Goal: Task Accomplishment & Management: Manage account settings

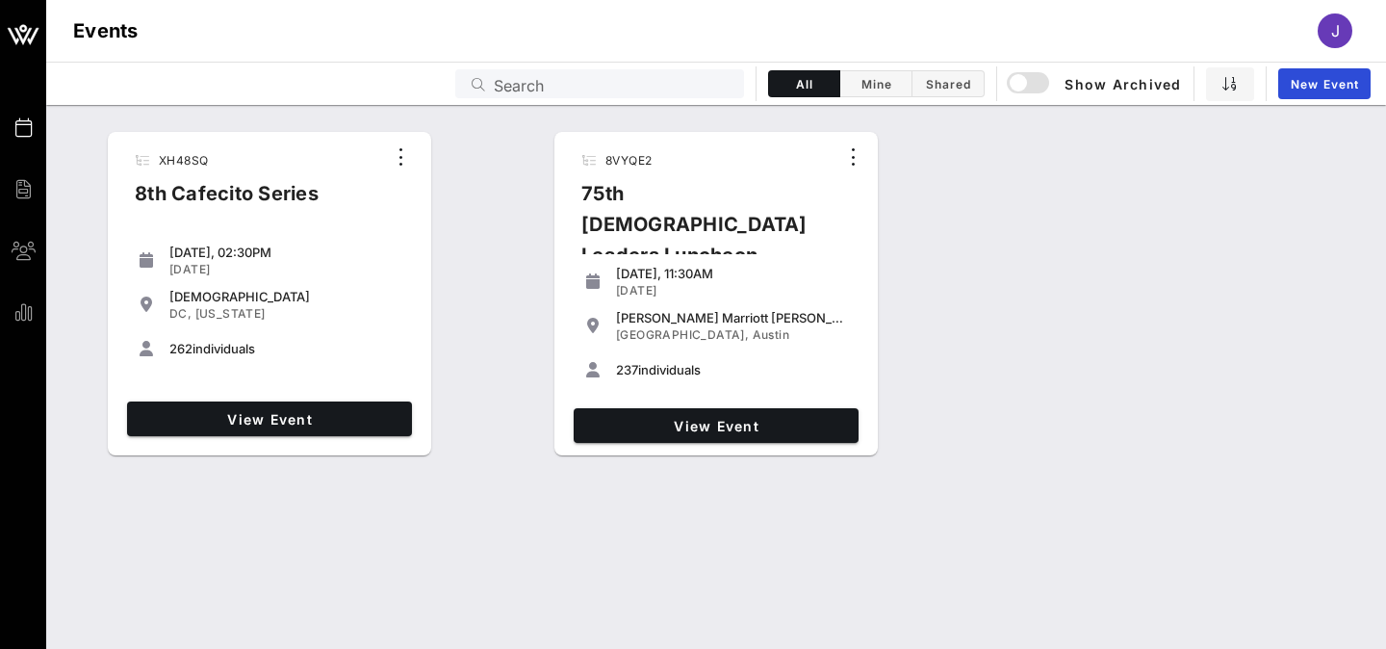
click at [656, 406] on div "View Event" at bounding box center [716, 425] width 300 height 50
click at [700, 432] on span "View Event" at bounding box center [715, 426] width 269 height 16
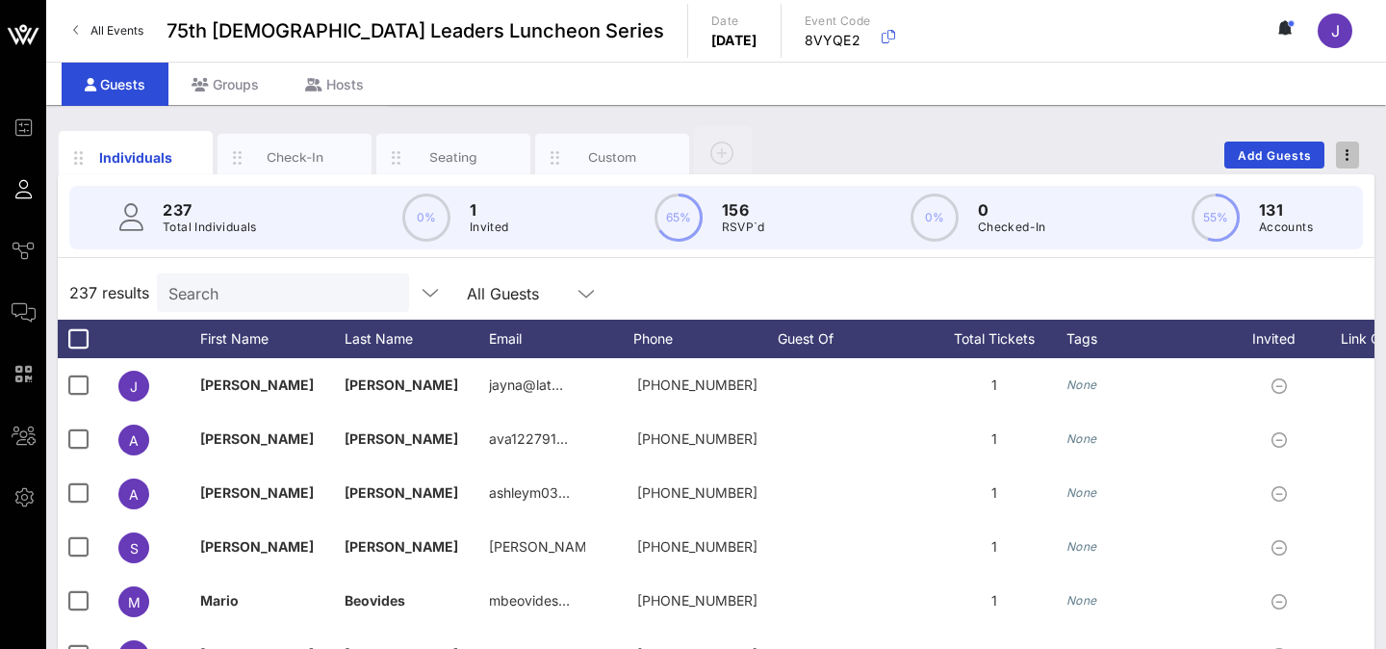
click at [1342, 152] on span "button" at bounding box center [1347, 154] width 23 height 13
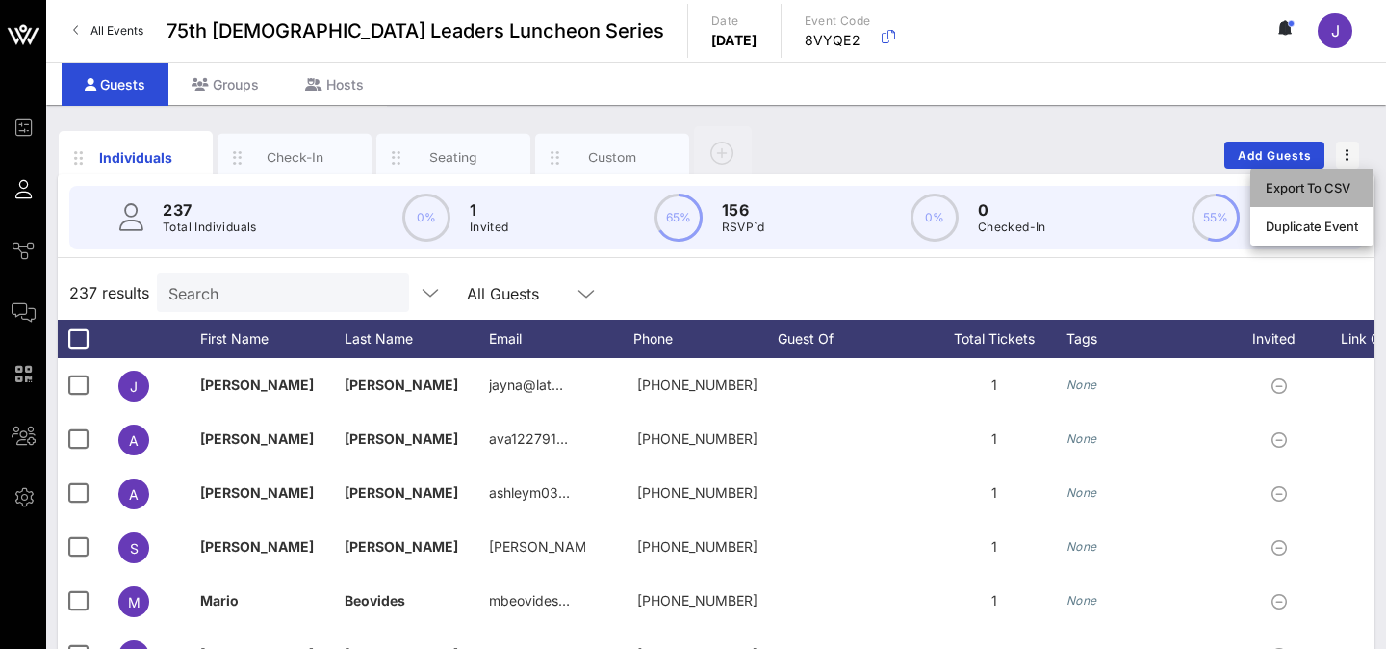
click at [1319, 184] on div "Export To CSV" at bounding box center [1312, 187] width 92 height 15
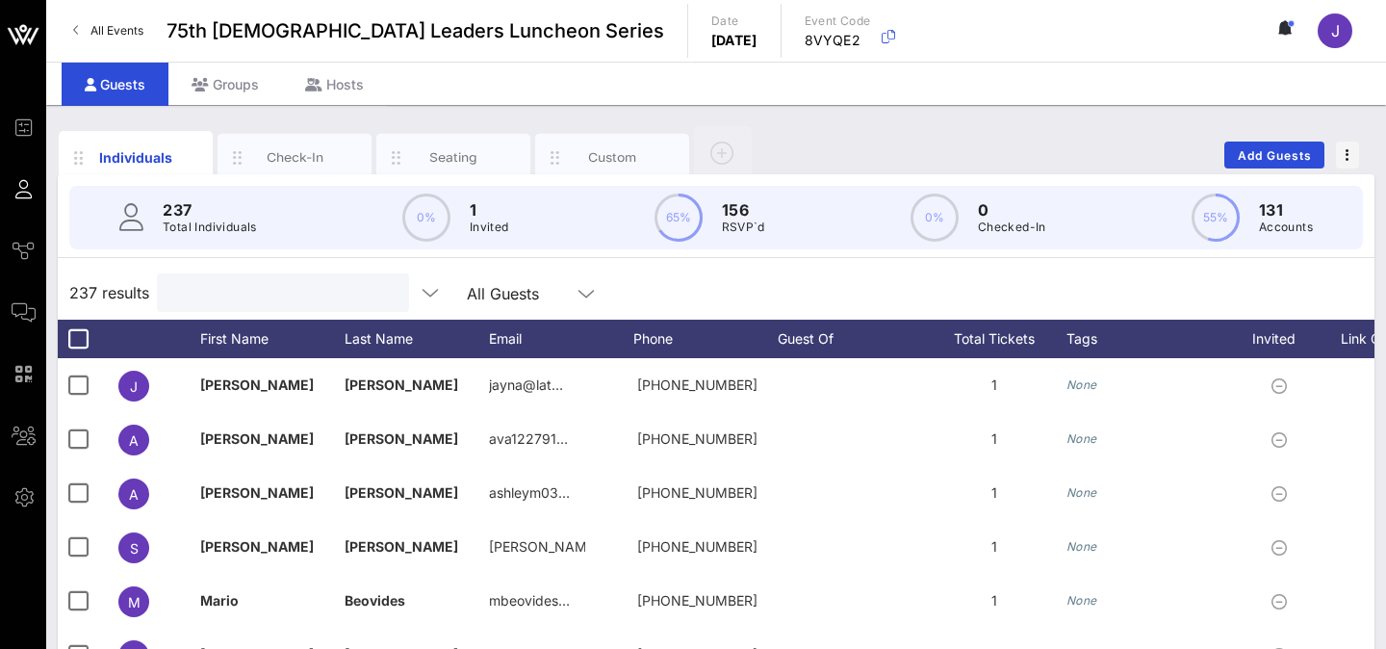
click at [224, 295] on input "text" at bounding box center [280, 292] width 225 height 25
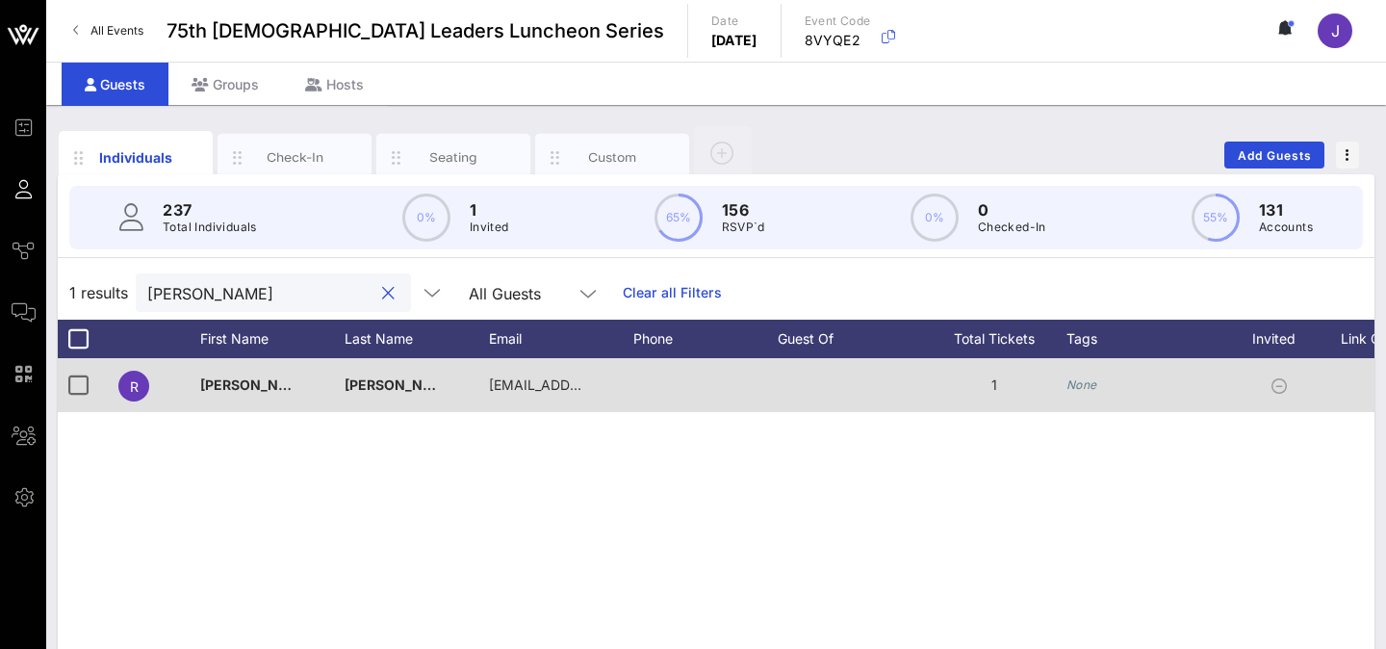
type input "[PERSON_NAME]"
click at [111, 388] on div "R" at bounding box center [134, 385] width 48 height 54
click at [76, 387] on div at bounding box center [78, 385] width 33 height 33
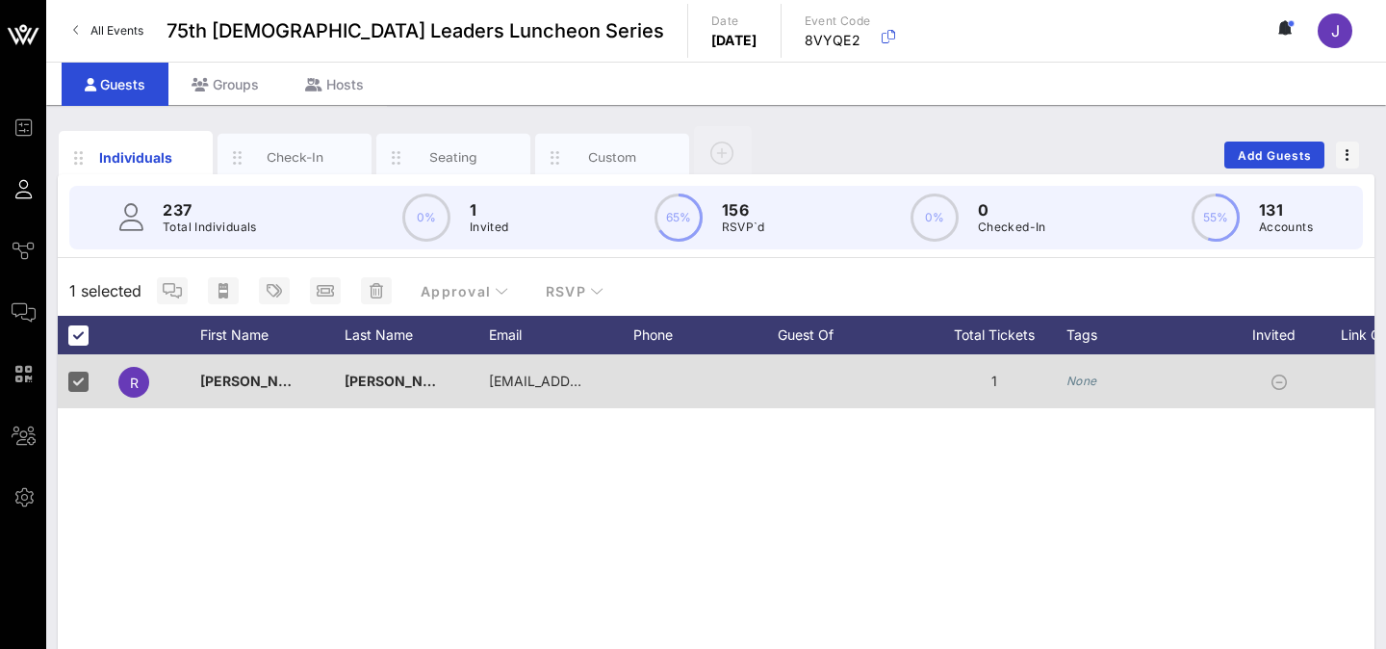
scroll to position [0, 385]
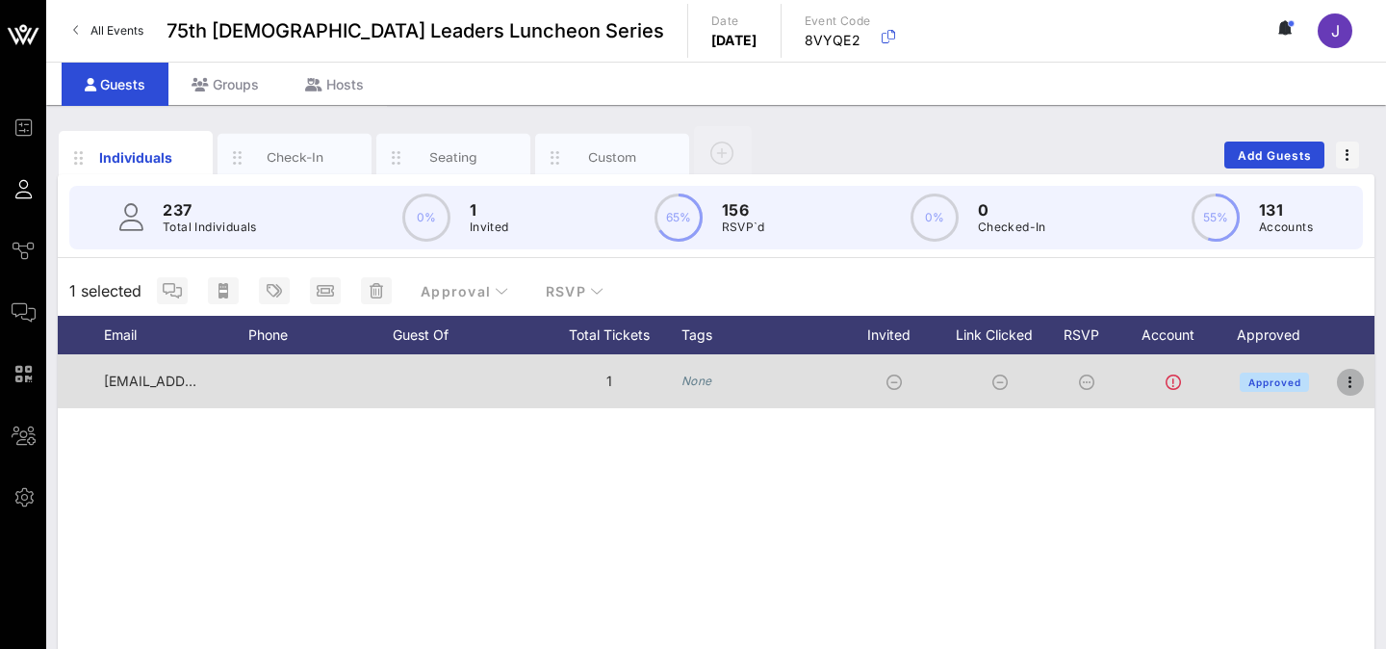
click at [1348, 374] on icon "button" at bounding box center [1350, 382] width 23 height 23
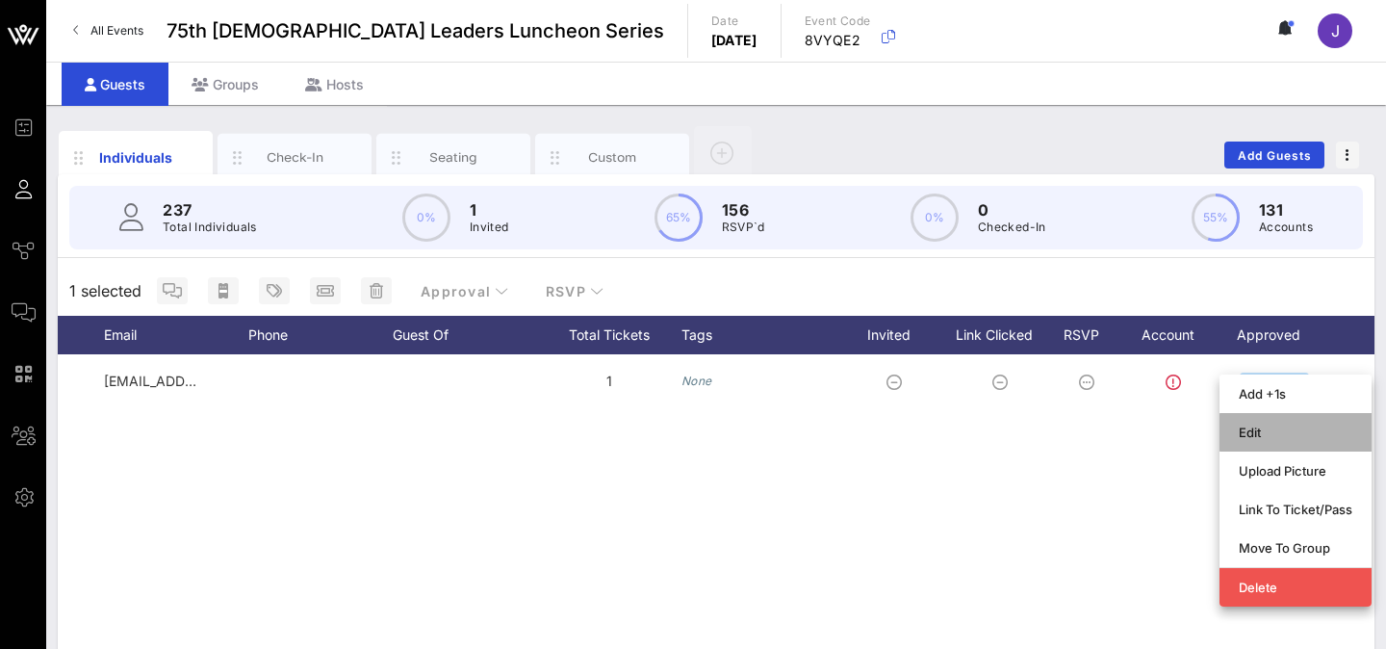
click at [1280, 428] on div "Edit" at bounding box center [1296, 431] width 114 height 15
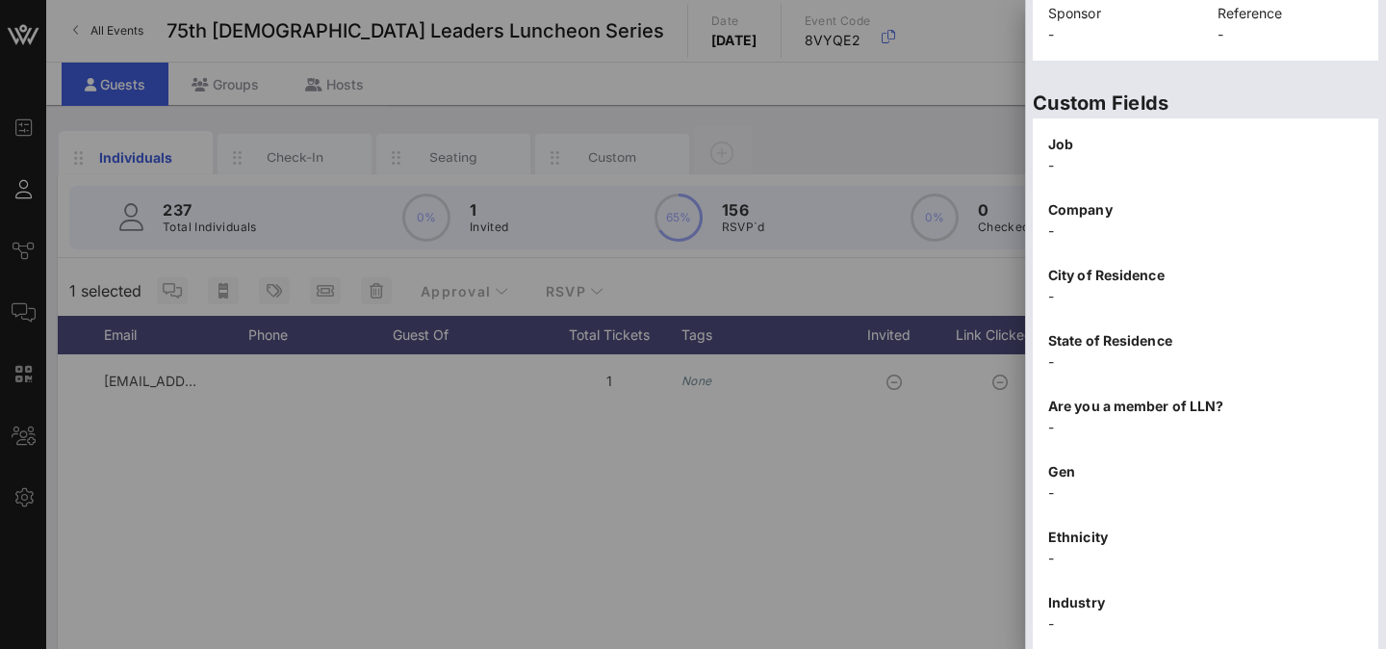
scroll to position [630, 0]
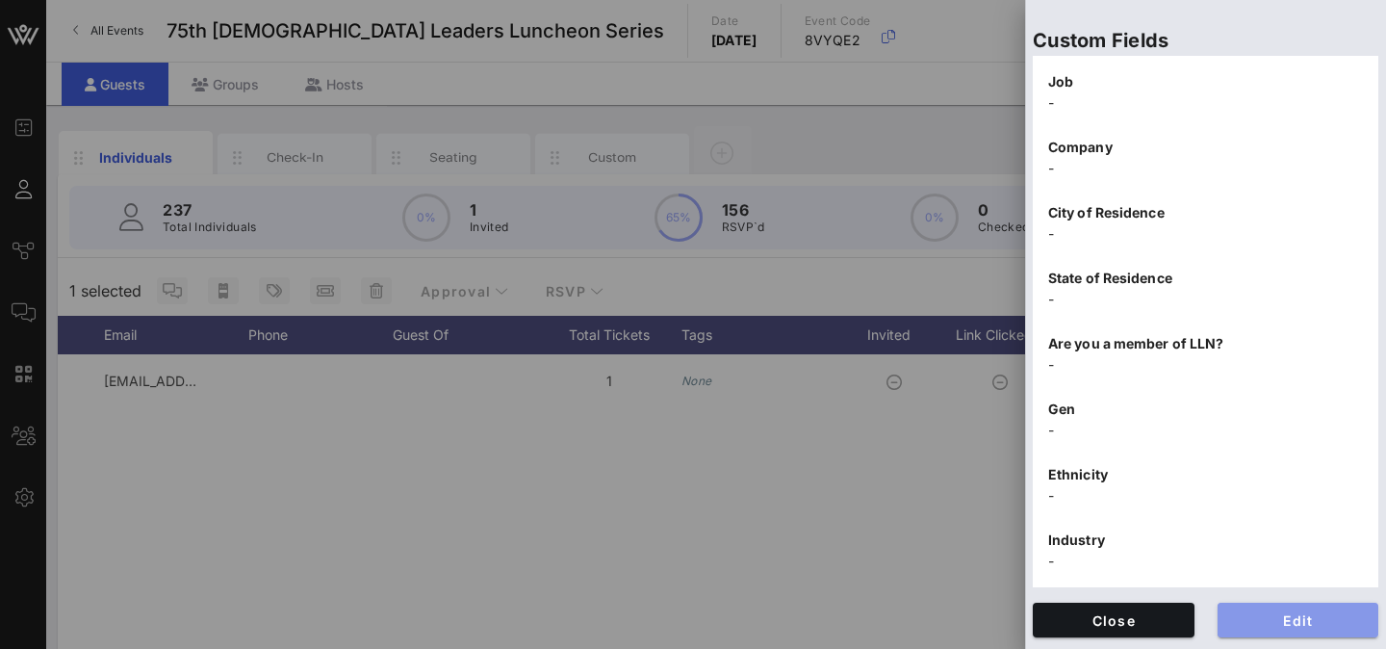
click at [1258, 609] on button "Edit" at bounding box center [1298, 619] width 162 height 35
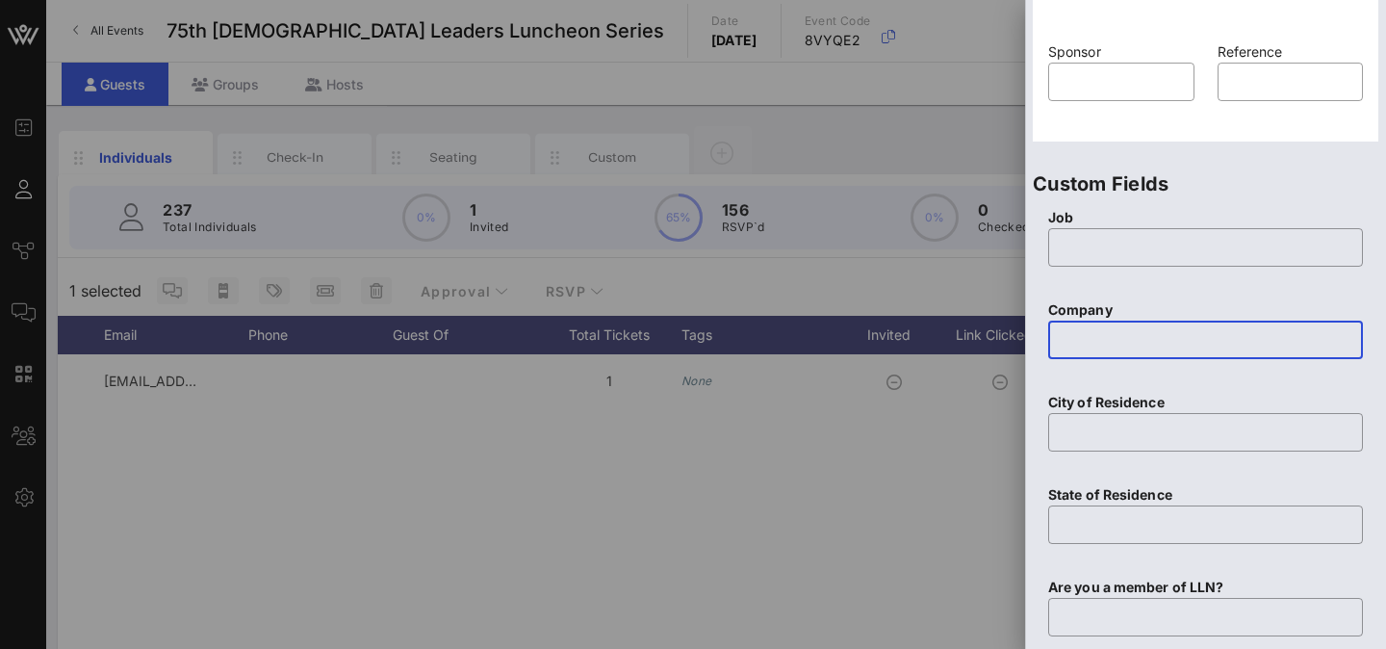
click at [1103, 350] on input "text" at bounding box center [1206, 339] width 292 height 31
paste input "United States Department of Defense"
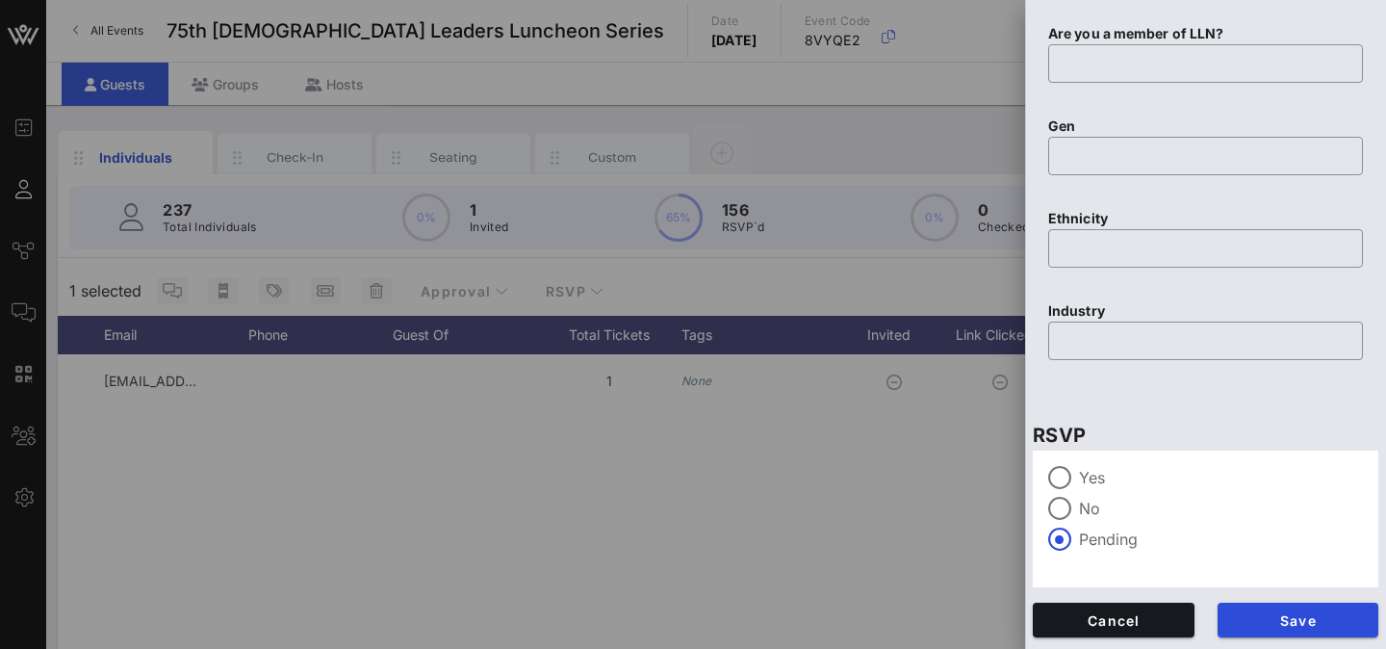
scroll to position [4, 0]
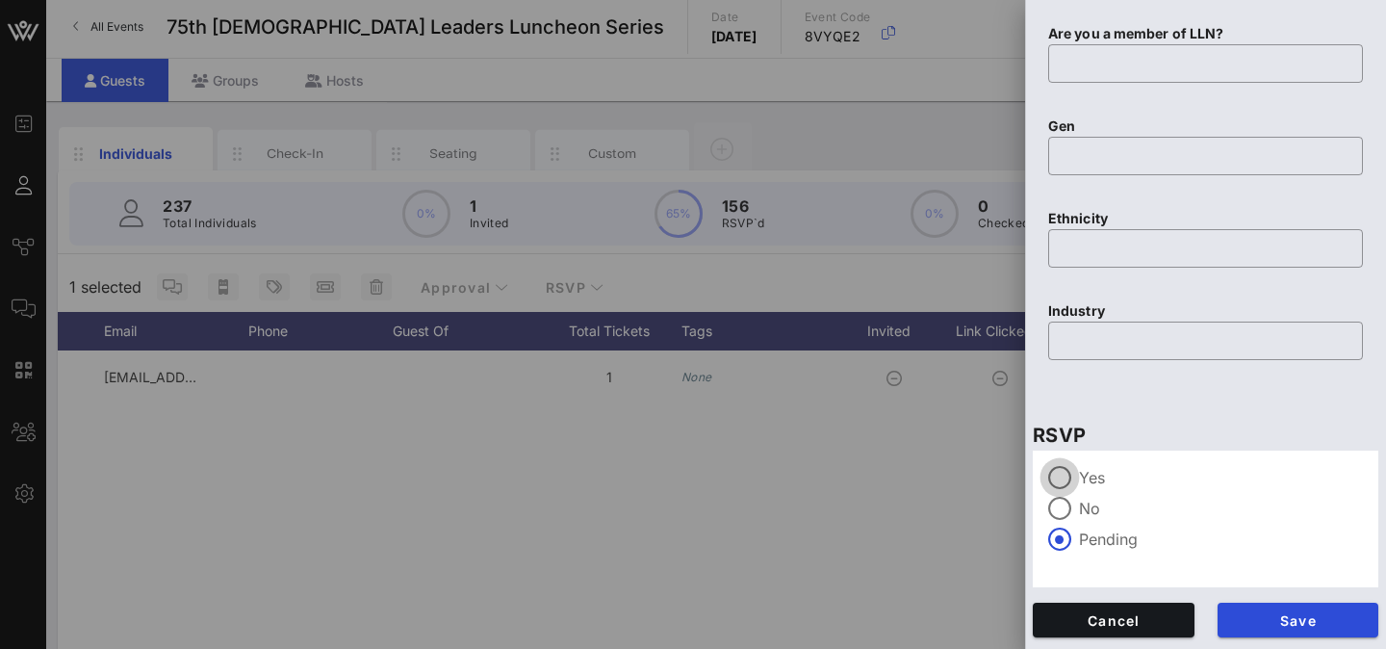
type input "United States Department of Defense"
click at [1072, 474] on div at bounding box center [1059, 477] width 33 height 33
click at [1274, 616] on span "Save" at bounding box center [1298, 620] width 131 height 16
